Goal: Information Seeking & Learning: Learn about a topic

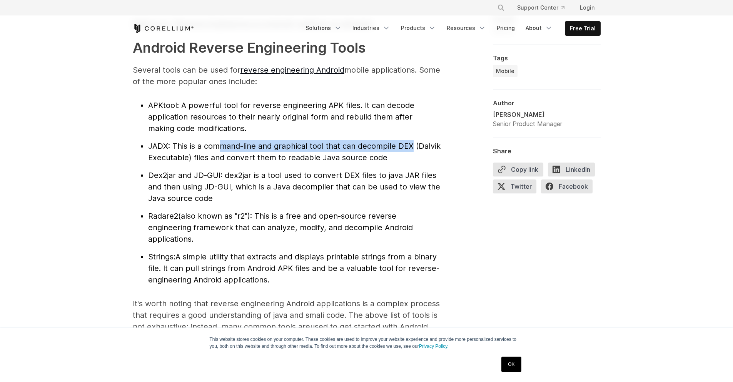
click at [413, 147] on span ": This is a command-line and graphical tool that can decompile DEX (Dalvik Exec…" at bounding box center [294, 152] width 292 height 21
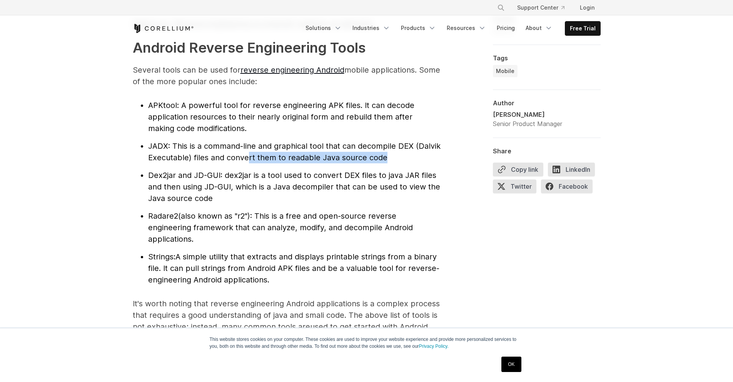
drag, startPoint x: 248, startPoint y: 159, endPoint x: 394, endPoint y: 168, distance: 146.1
click at [394, 168] on ul "APKtool : A powerful tool for reverse engineering APK files. It can decode appl…" at bounding box center [287, 193] width 308 height 186
drag, startPoint x: 190, startPoint y: 257, endPoint x: 311, endPoint y: 260, distance: 121.2
click at [311, 260] on span "A simple utility that extracts and displays printable strings from a binary fil…" at bounding box center [293, 268] width 291 height 32
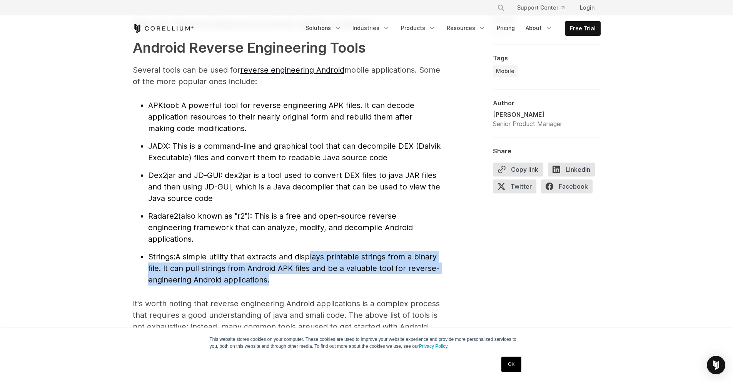
drag, startPoint x: 311, startPoint y: 260, endPoint x: 401, endPoint y: 277, distance: 91.7
click at [401, 277] on li "Strings: A simple utility that extracts and displays printable strings from a b…" at bounding box center [294, 268] width 292 height 35
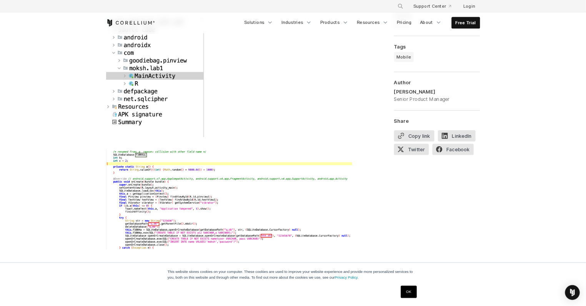
scroll to position [2333, 0]
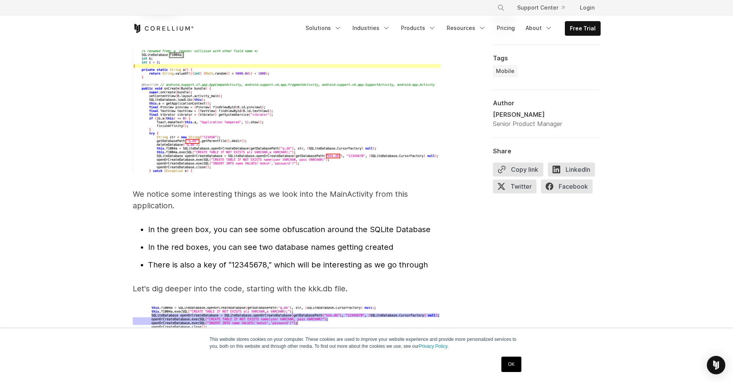
click at [206, 136] on img at bounding box center [287, 110] width 308 height 125
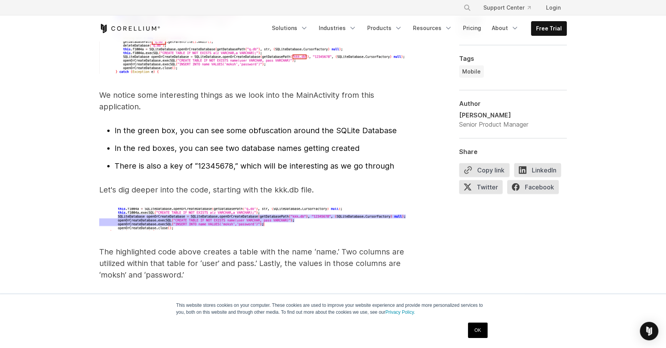
scroll to position [2459, 0]
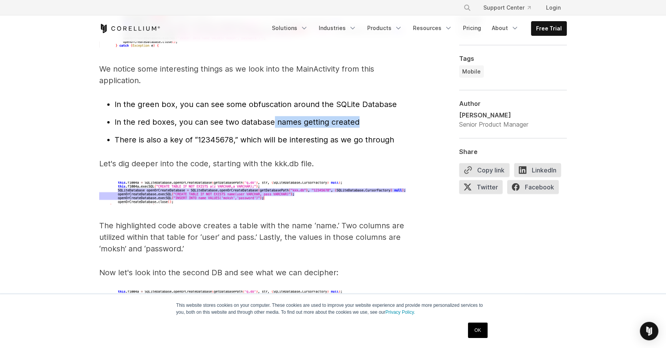
drag, startPoint x: 273, startPoint y: 113, endPoint x: 366, endPoint y: 111, distance: 92.7
click at [366, 116] on li "In the red boxes, you can see two database names getting created" at bounding box center [261, 122] width 292 height 12
drag, startPoint x: 145, startPoint y: 127, endPoint x: 275, endPoint y: 127, distance: 130.0
click at [275, 135] on span "There is also a key of “12345678,” which will be interesting as we go through" at bounding box center [255, 139] width 280 height 9
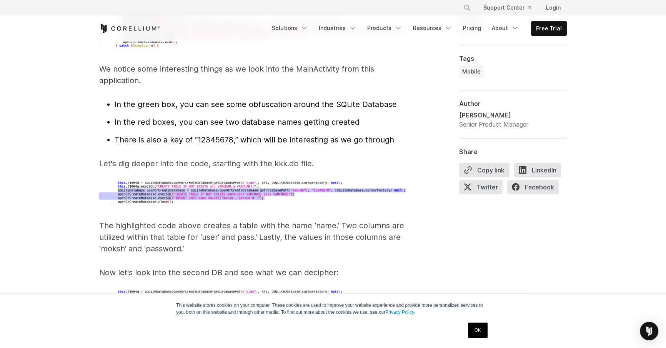
click at [275, 135] on span "There is also a key of “12345678,” which will be interesting as we go through" at bounding box center [255, 139] width 280 height 9
click at [217, 182] on img at bounding box center [253, 193] width 308 height 23
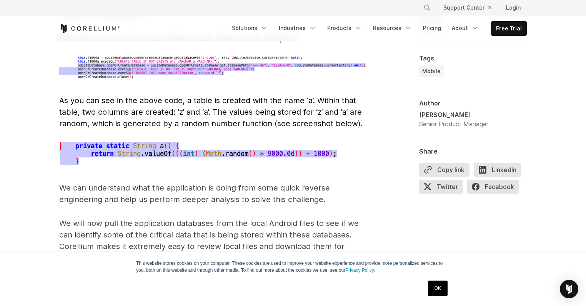
scroll to position [2751, 0]
